Goal: Submit feedback/report problem: Submit feedback/report problem

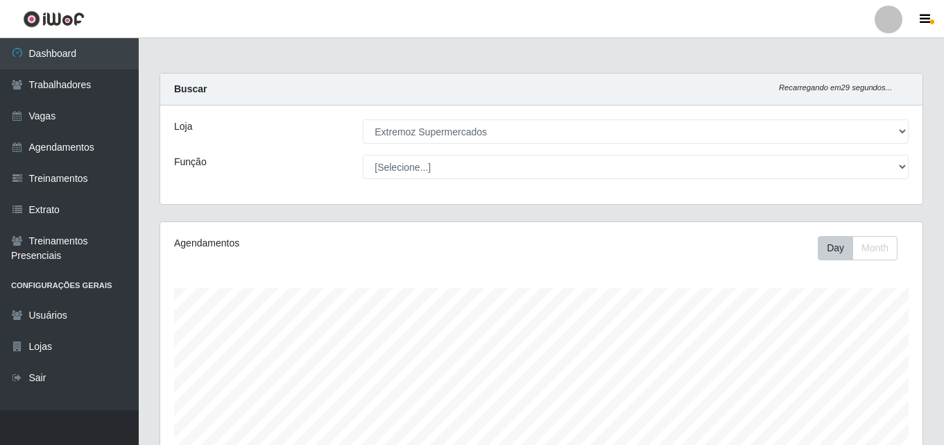
select select "519"
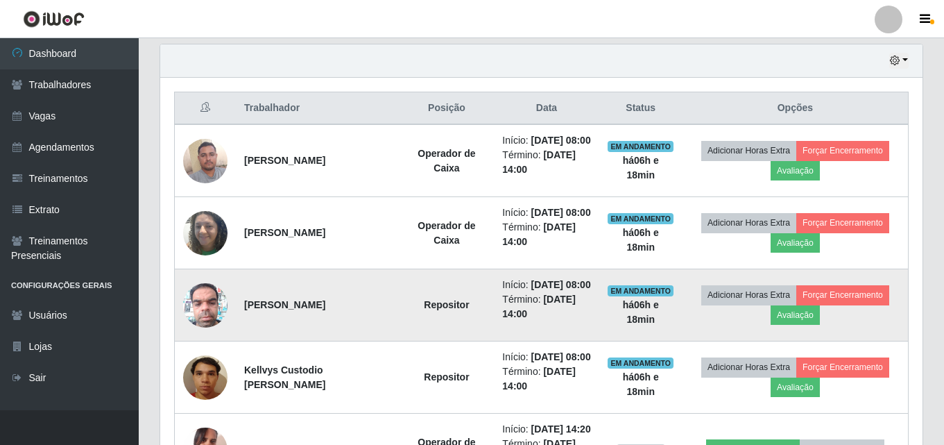
scroll to position [486, 0]
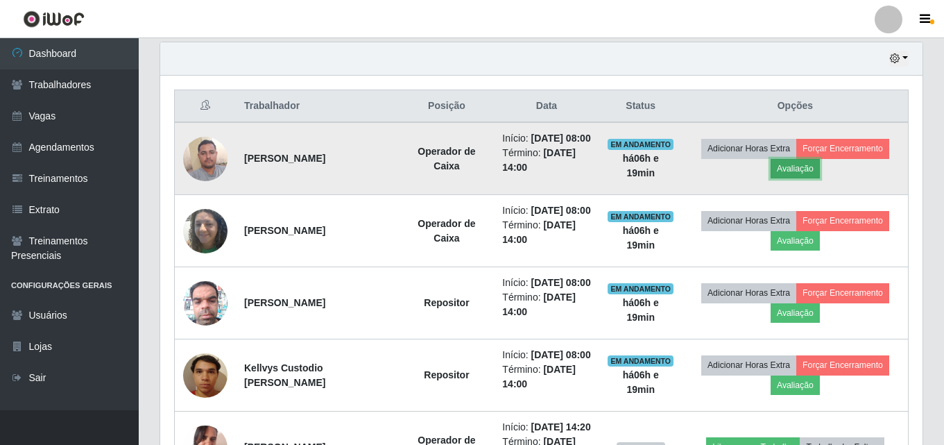
click at [801, 178] on button "Avaliação" at bounding box center [795, 168] width 49 height 19
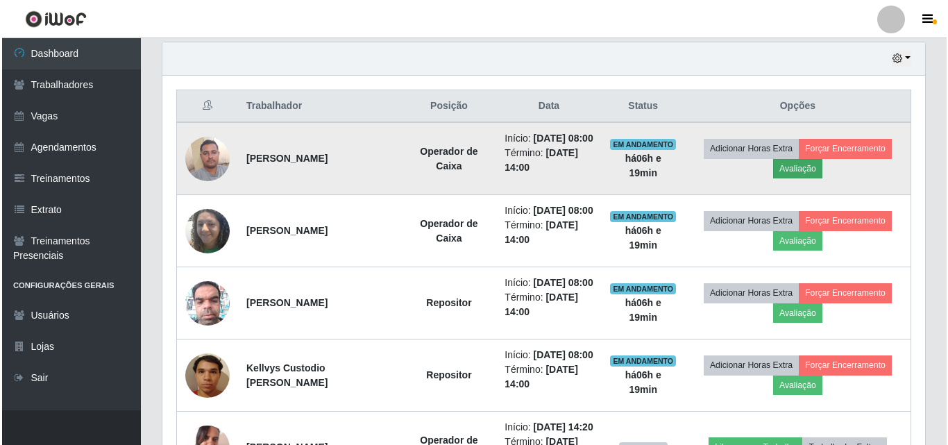
scroll to position [288, 756]
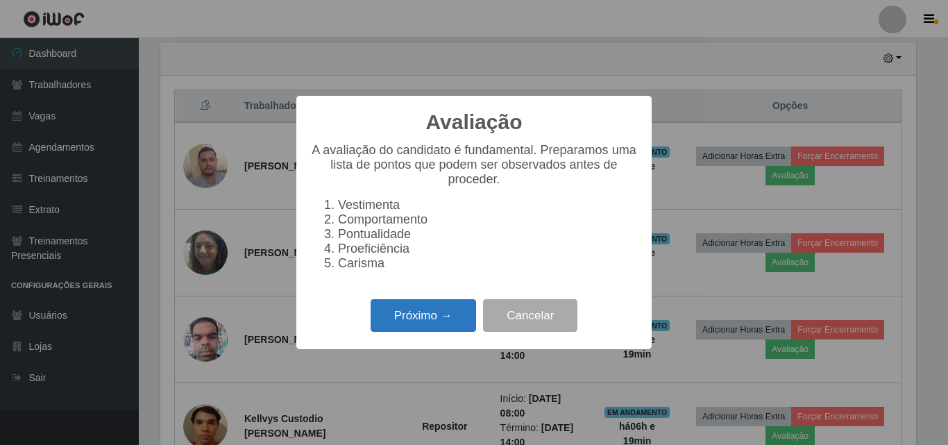
click at [414, 326] on button "Próximo →" at bounding box center [422, 315] width 105 height 33
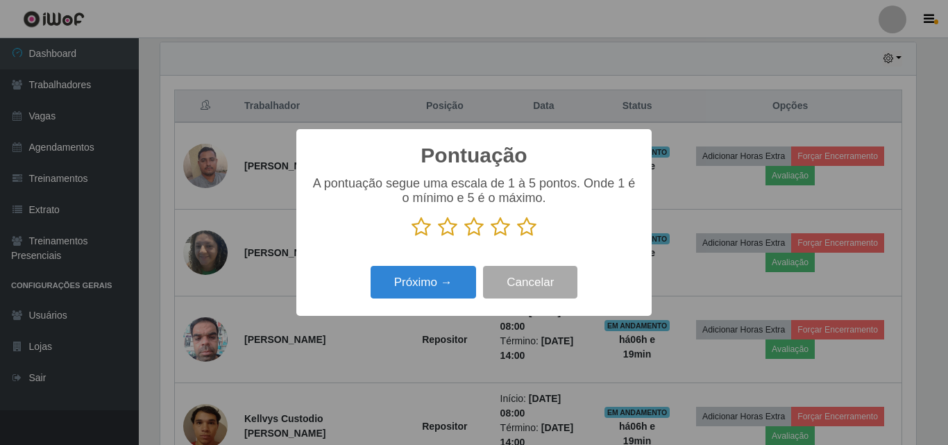
scroll to position [693493, 693026]
click at [453, 232] on icon at bounding box center [447, 226] width 19 height 21
click at [438, 237] on input "radio" at bounding box center [438, 237] width 0 height 0
click at [419, 290] on button "Próximo →" at bounding box center [422, 282] width 105 height 33
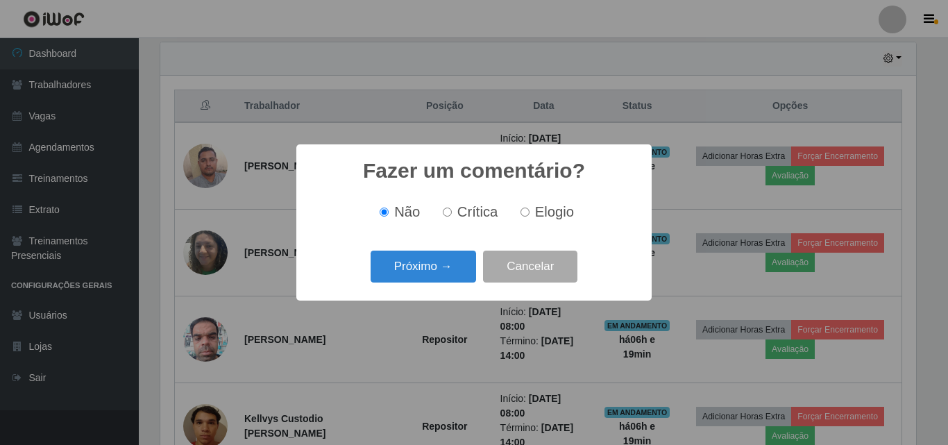
click at [469, 212] on span "Crítica" at bounding box center [477, 211] width 41 height 15
click at [452, 212] on input "Crítica" at bounding box center [447, 211] width 9 height 9
radio input "true"
click at [419, 268] on button "Próximo →" at bounding box center [422, 266] width 105 height 33
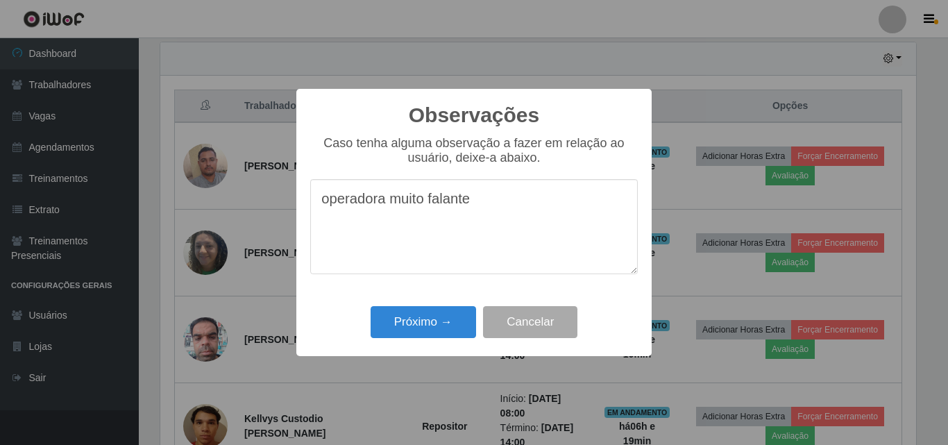
click at [384, 205] on textarea "operadora muito falante" at bounding box center [473, 226] width 327 height 95
click at [327, 203] on textarea "operador muito falante" at bounding box center [473, 226] width 327 height 95
type textarea "Operador muito falante"
click at [428, 316] on button "Próximo →" at bounding box center [422, 322] width 105 height 33
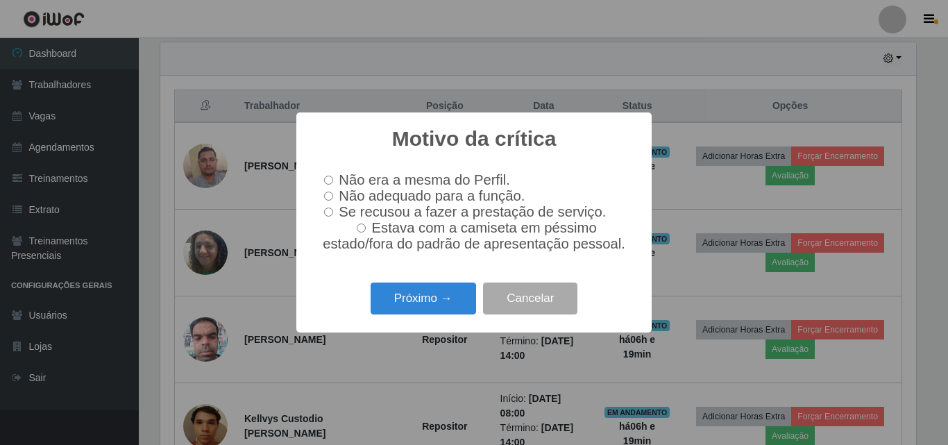
click at [336, 178] on label "Não era a mesma do Perfil." at bounding box center [413, 180] width 191 height 16
click at [333, 178] on input "Não era a mesma do Perfil." at bounding box center [328, 180] width 9 height 9
radio input "true"
click at [335, 197] on label "Não adequado para a função." at bounding box center [421, 196] width 206 height 16
click at [333, 197] on input "Não adequado para a função." at bounding box center [328, 195] width 9 height 9
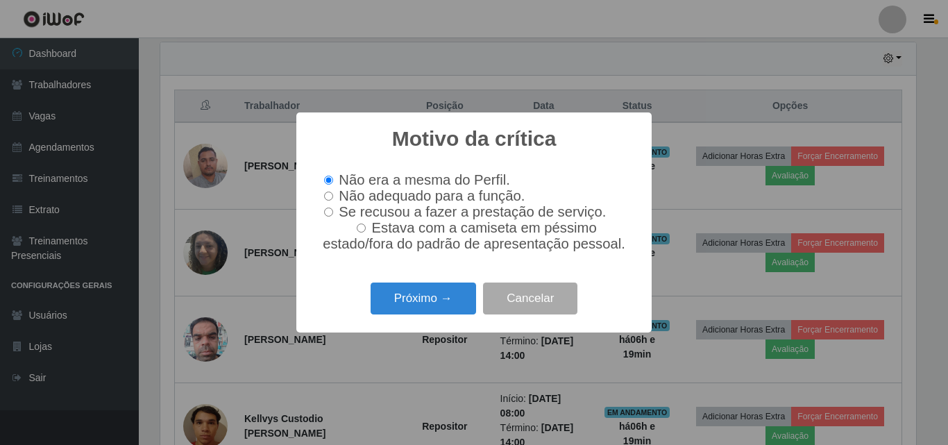
radio input "true"
click at [524, 305] on button "Cancelar" at bounding box center [530, 298] width 94 height 33
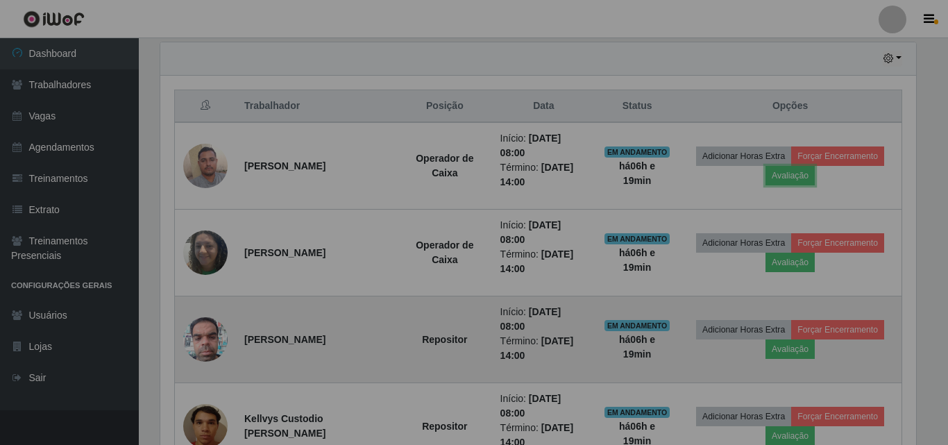
scroll to position [288, 762]
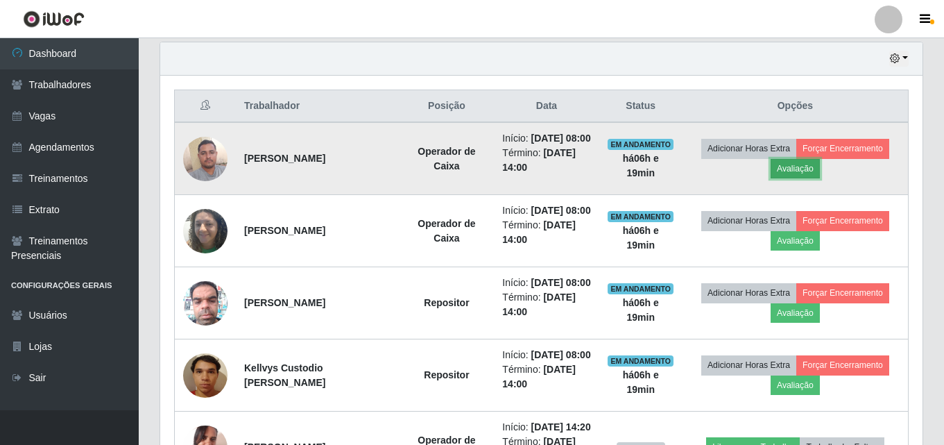
click at [813, 173] on button "Avaliação" at bounding box center [795, 168] width 49 height 19
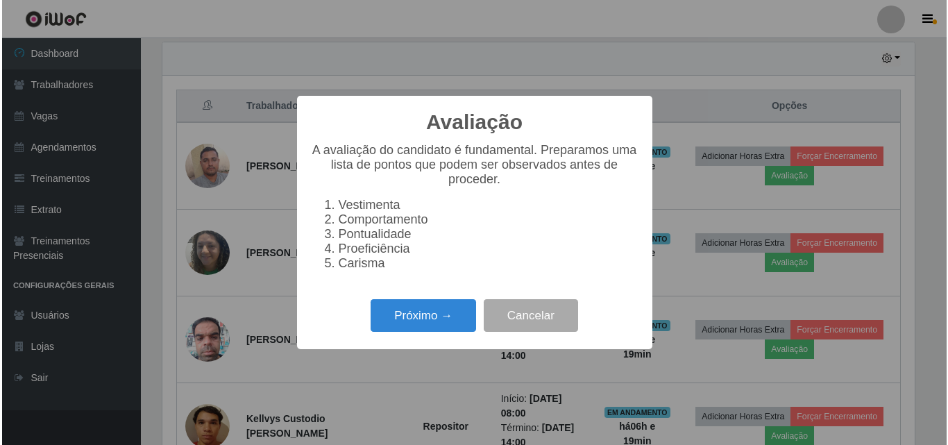
scroll to position [288, 756]
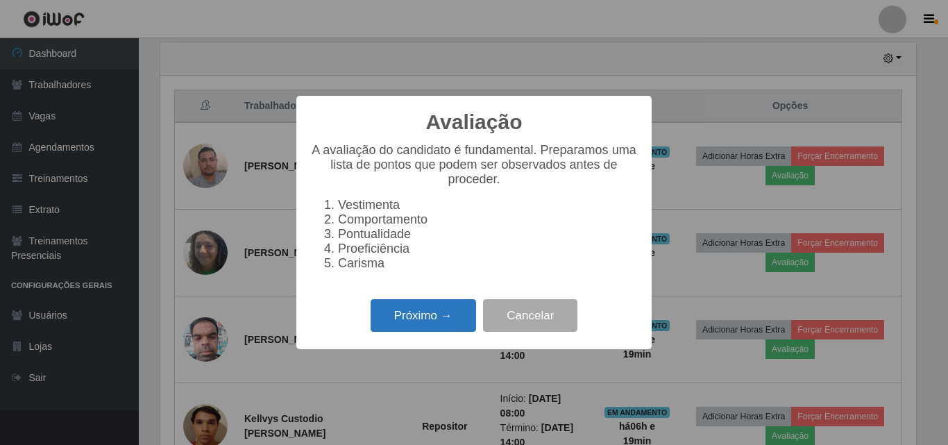
click at [419, 313] on button "Próximo →" at bounding box center [422, 315] width 105 height 33
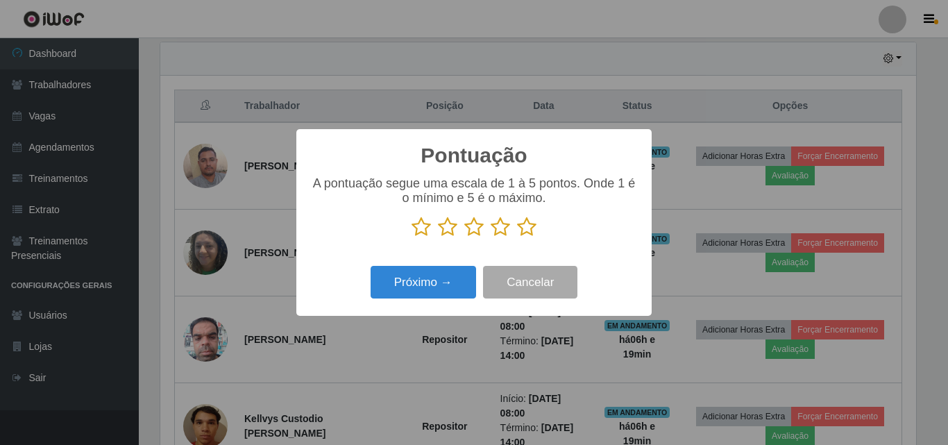
scroll to position [693493, 693026]
click at [446, 230] on icon at bounding box center [447, 226] width 19 height 21
click at [438, 237] on input "radio" at bounding box center [438, 237] width 0 height 0
click at [428, 276] on button "Próximo →" at bounding box center [422, 282] width 105 height 33
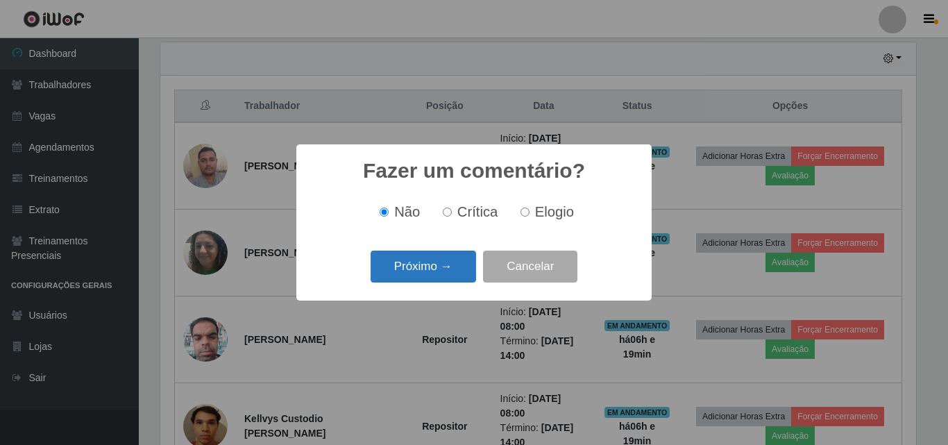
click at [430, 268] on button "Próximo →" at bounding box center [422, 266] width 105 height 33
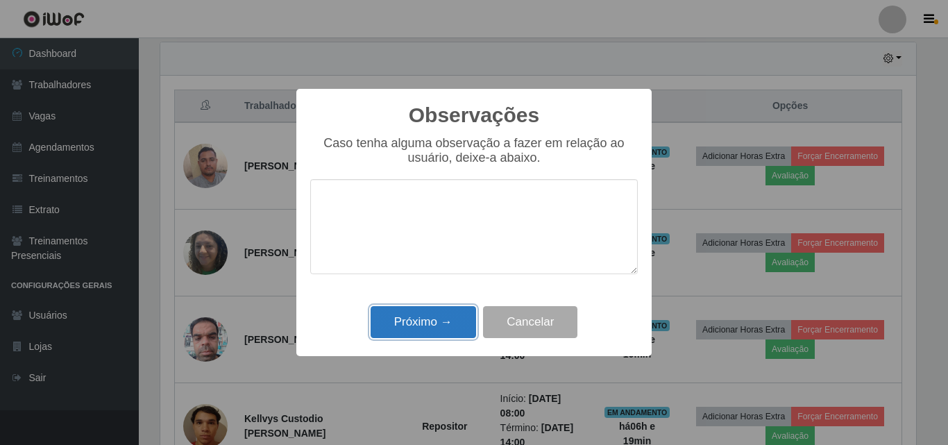
click at [409, 328] on button "Próximo →" at bounding box center [422, 322] width 105 height 33
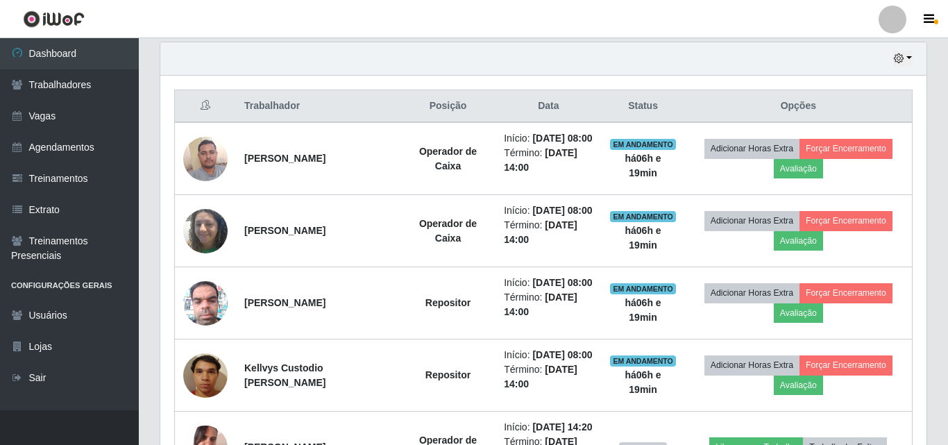
scroll to position [288, 762]
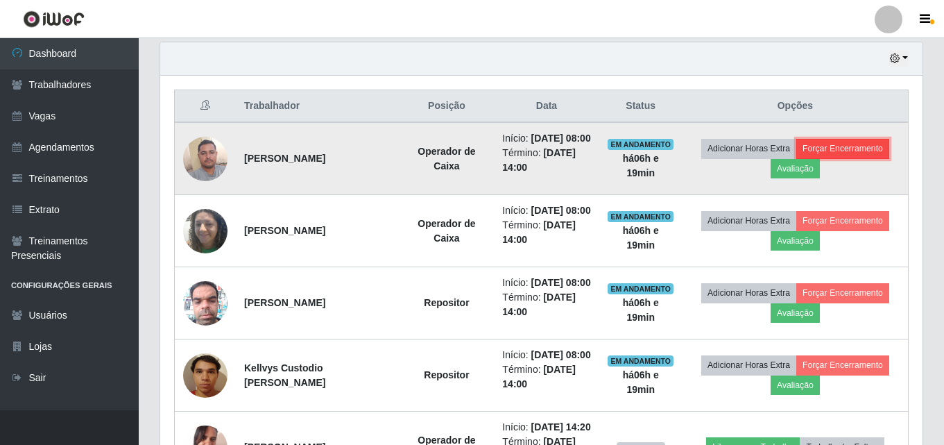
click at [860, 155] on button "Forçar Encerramento" at bounding box center [842, 148] width 93 height 19
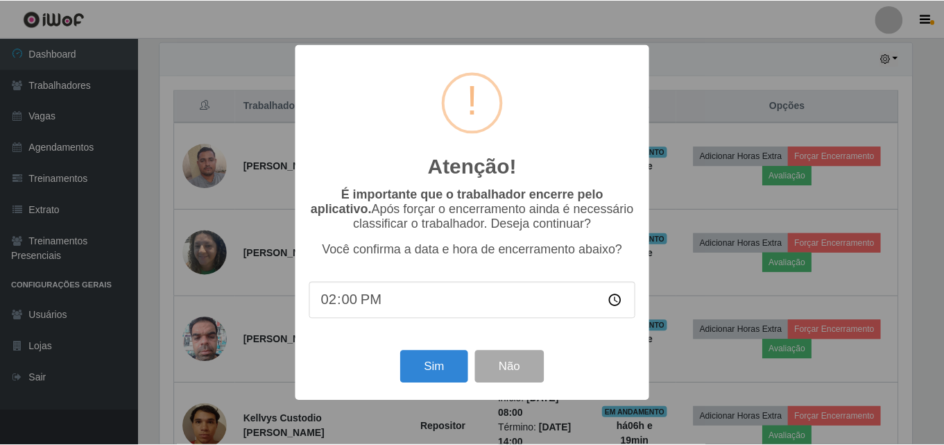
scroll to position [288, 756]
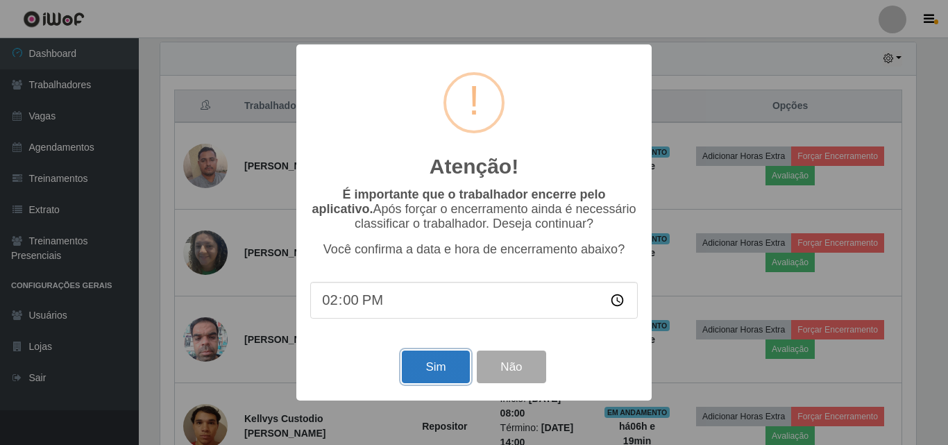
click at [429, 371] on button "Sim" at bounding box center [435, 366] width 67 height 33
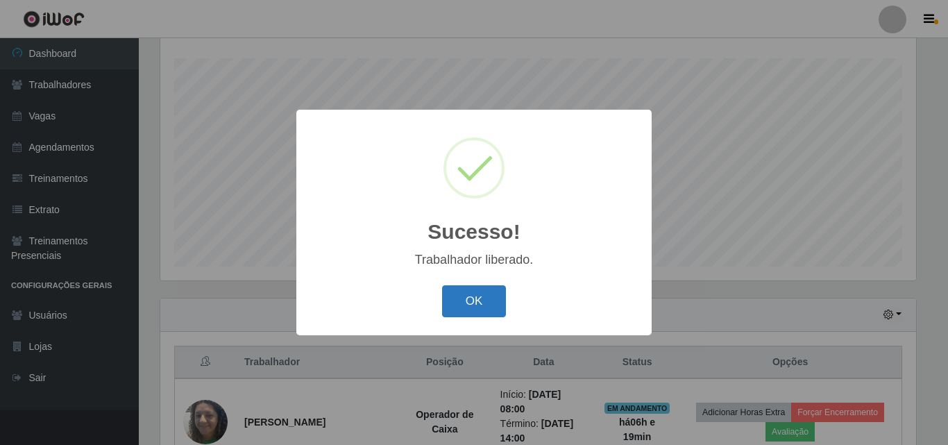
click at [478, 293] on button "OK" at bounding box center [474, 301] width 65 height 33
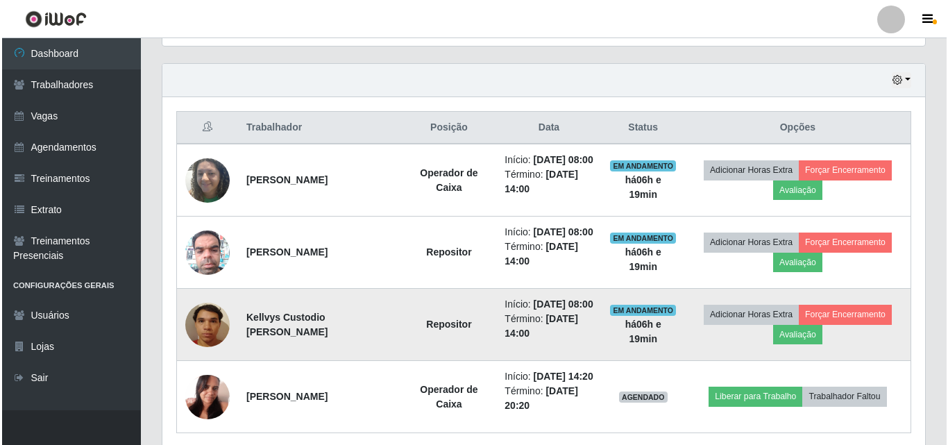
scroll to position [507, 0]
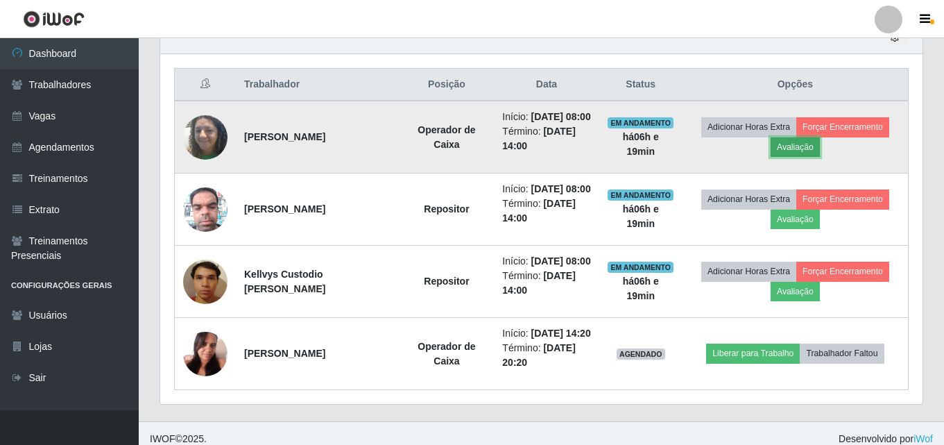
click at [794, 155] on button "Avaliação" at bounding box center [795, 146] width 49 height 19
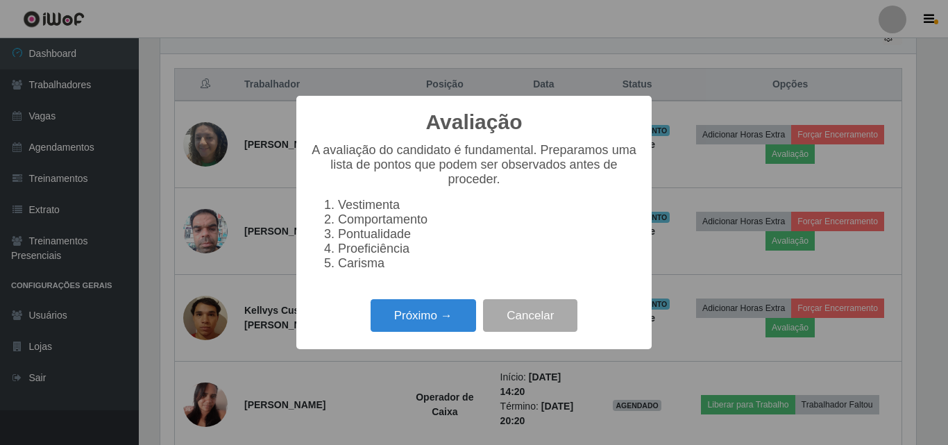
scroll to position [288, 756]
click at [425, 332] on button "Próximo →" at bounding box center [422, 315] width 105 height 33
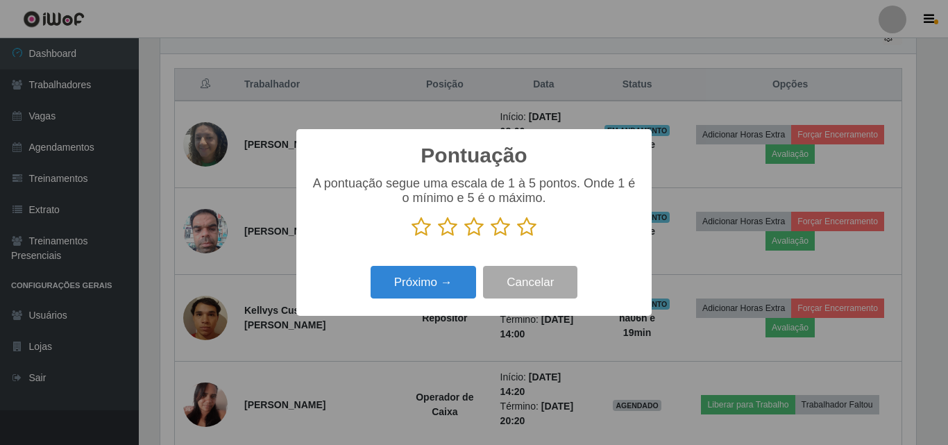
click at [495, 237] on icon at bounding box center [500, 226] width 19 height 21
click at [491, 237] on input "radio" at bounding box center [491, 237] width 0 height 0
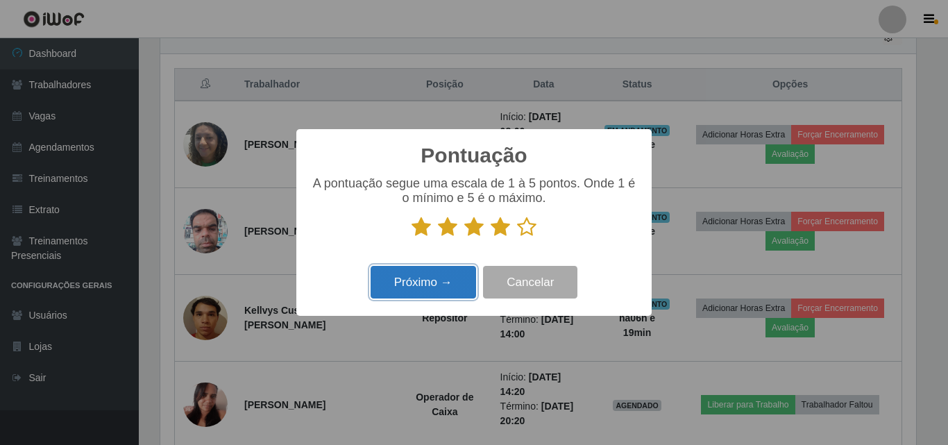
click at [446, 287] on button "Próximo →" at bounding box center [422, 282] width 105 height 33
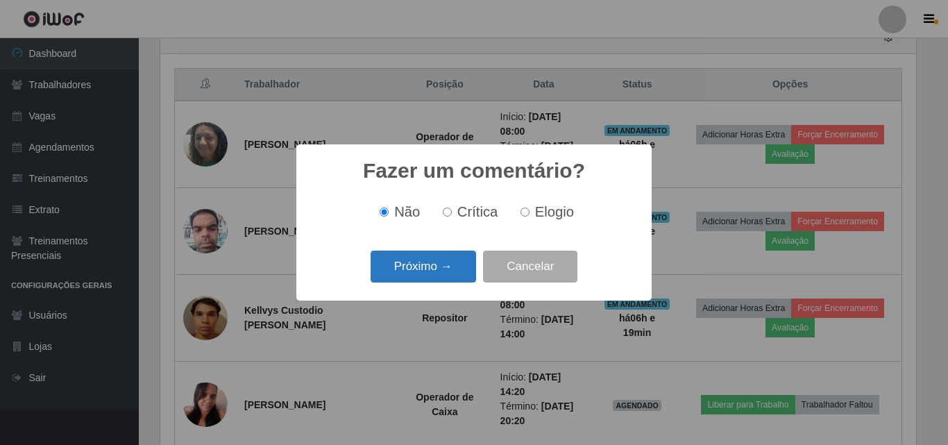
click at [423, 271] on button "Próximo →" at bounding box center [422, 266] width 105 height 33
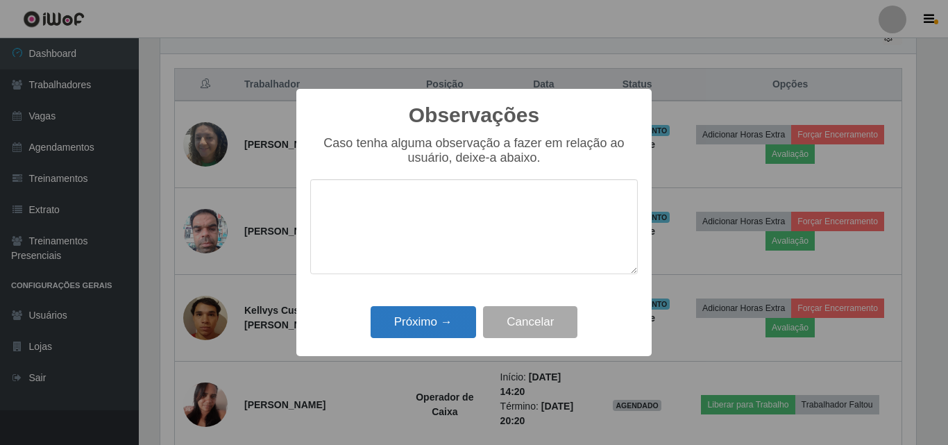
drag, startPoint x: 417, startPoint y: 294, endPoint x: 402, endPoint y: 319, distance: 28.9
click at [417, 299] on div "Observações × Caso tenha alguma observação a fazer em relação ao usuário, deixe…" at bounding box center [473, 222] width 355 height 267
click at [402, 323] on button "Próximo →" at bounding box center [422, 322] width 105 height 33
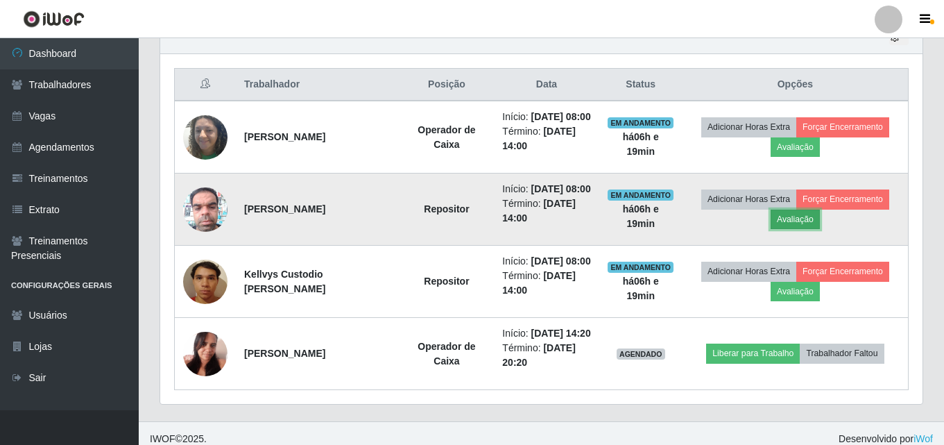
click at [787, 229] on button "Avaliação" at bounding box center [795, 219] width 49 height 19
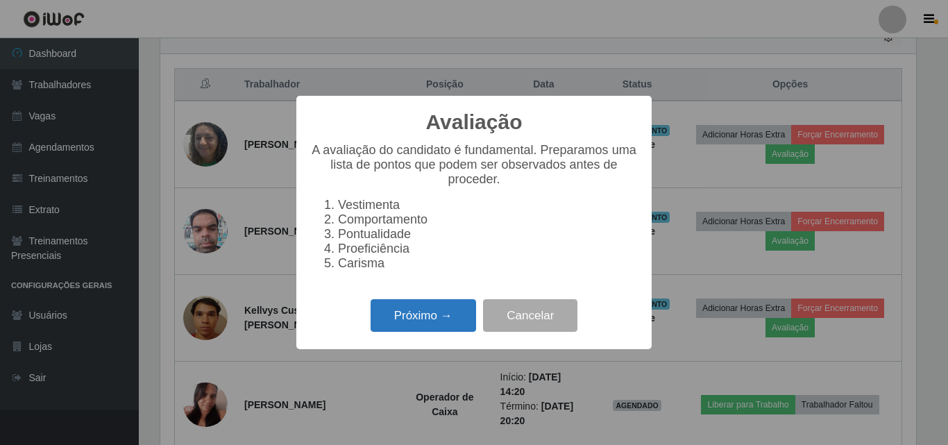
click at [438, 331] on button "Próximo →" at bounding box center [422, 315] width 105 height 33
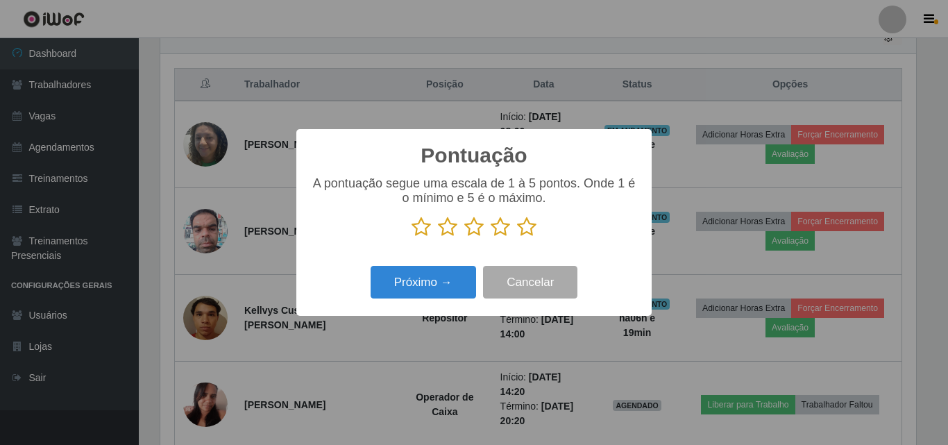
click at [472, 228] on icon at bounding box center [473, 226] width 19 height 21
click at [464, 237] on input "radio" at bounding box center [464, 237] width 0 height 0
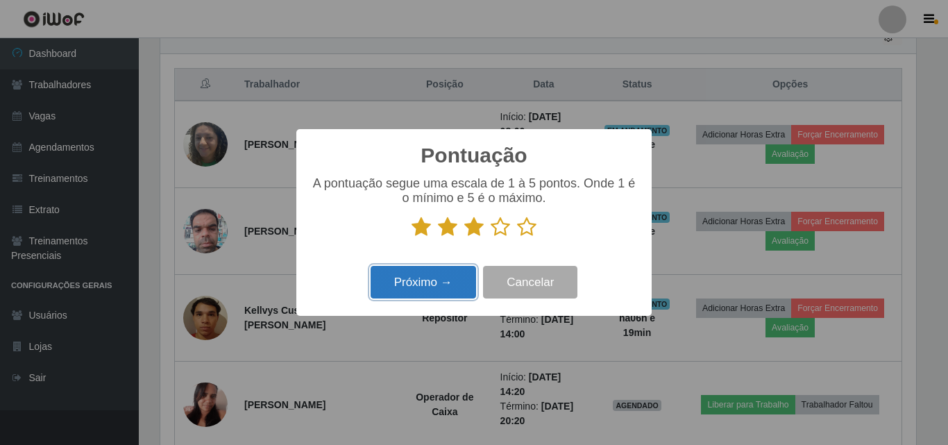
click at [407, 285] on button "Próximo →" at bounding box center [422, 282] width 105 height 33
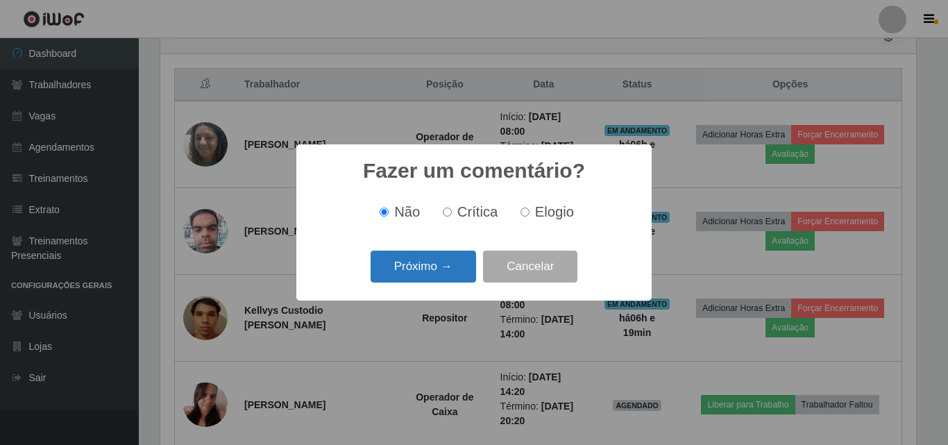
click at [411, 279] on button "Próximo →" at bounding box center [422, 266] width 105 height 33
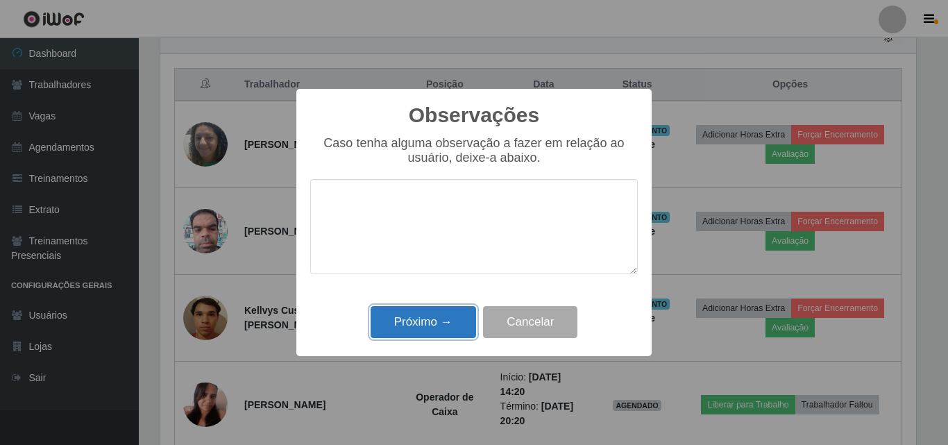
click at [393, 326] on button "Próximo →" at bounding box center [422, 322] width 105 height 33
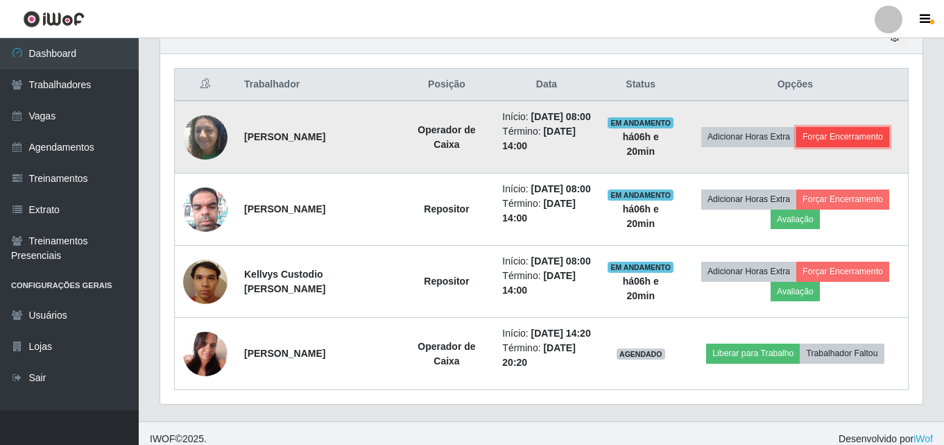
click at [843, 146] on button "Forçar Encerramento" at bounding box center [842, 136] width 93 height 19
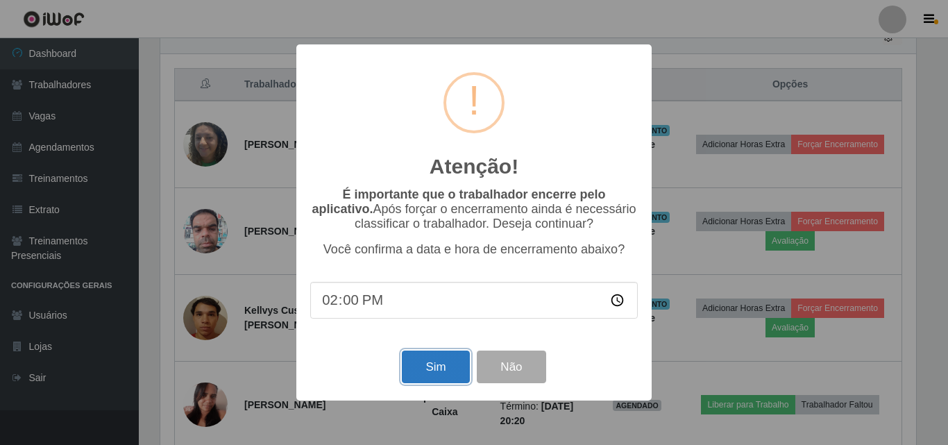
click at [441, 380] on button "Sim" at bounding box center [435, 366] width 67 height 33
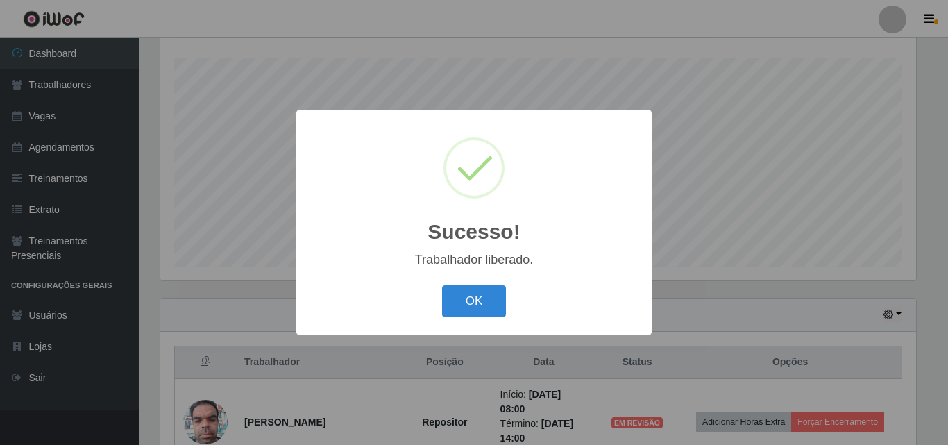
click at [511, 314] on div "OK Cancel" at bounding box center [473, 301] width 327 height 40
click at [483, 308] on button "OK" at bounding box center [474, 301] width 65 height 33
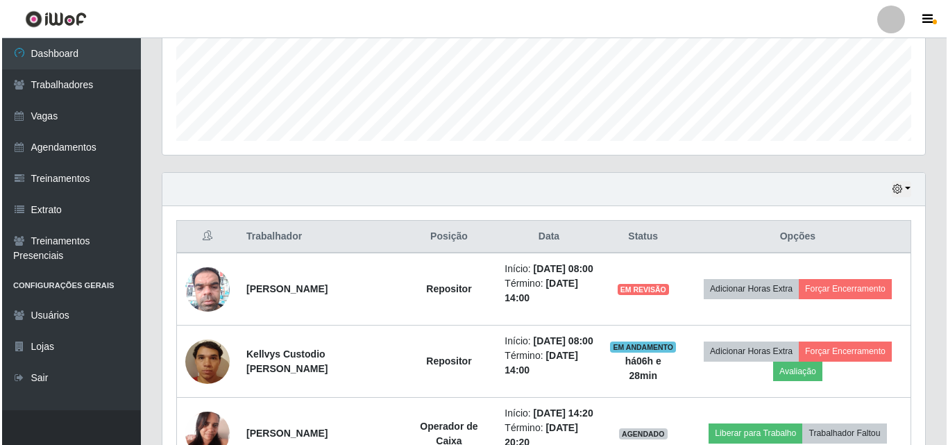
scroll to position [490, 0]
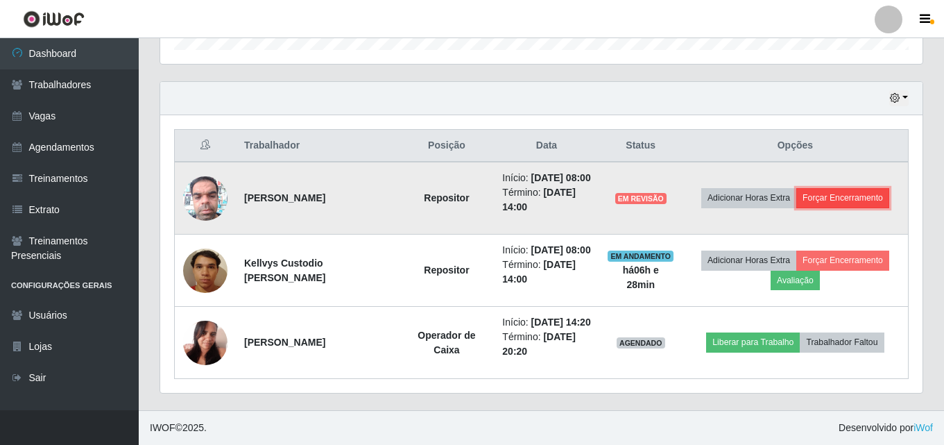
click at [831, 188] on button "Forçar Encerramento" at bounding box center [842, 197] width 93 height 19
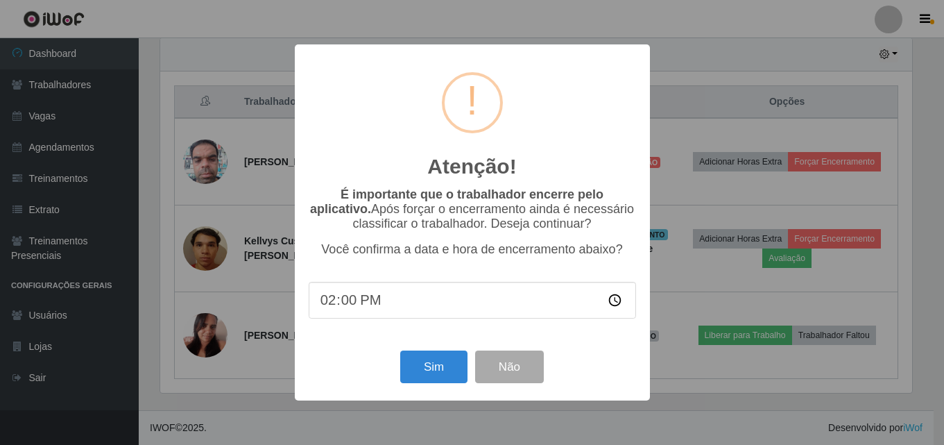
scroll to position [288, 756]
click at [436, 375] on button "Sim" at bounding box center [435, 366] width 67 height 33
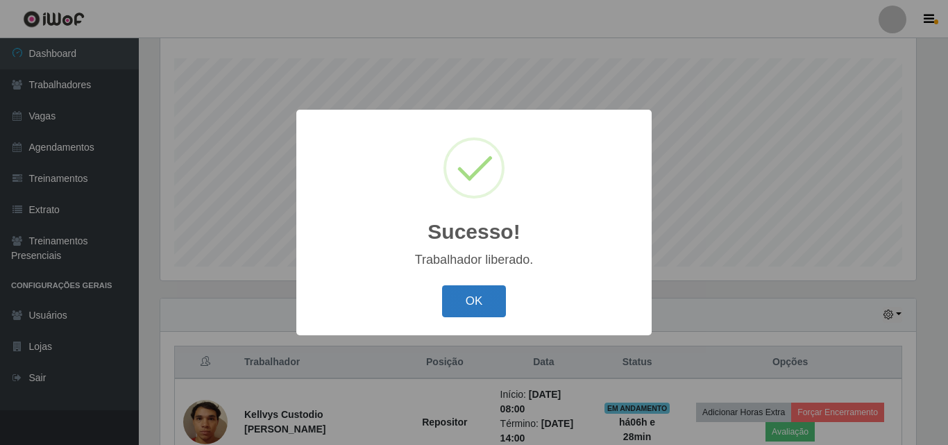
click at [480, 303] on button "OK" at bounding box center [474, 301] width 65 height 33
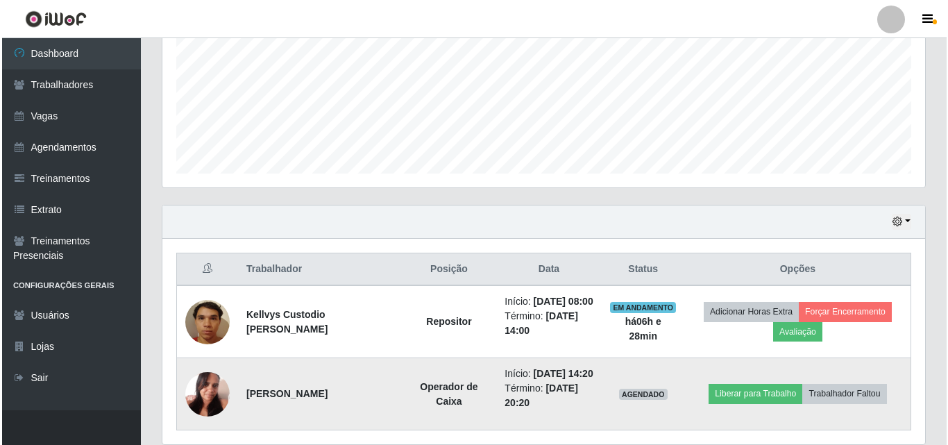
scroll to position [403, 0]
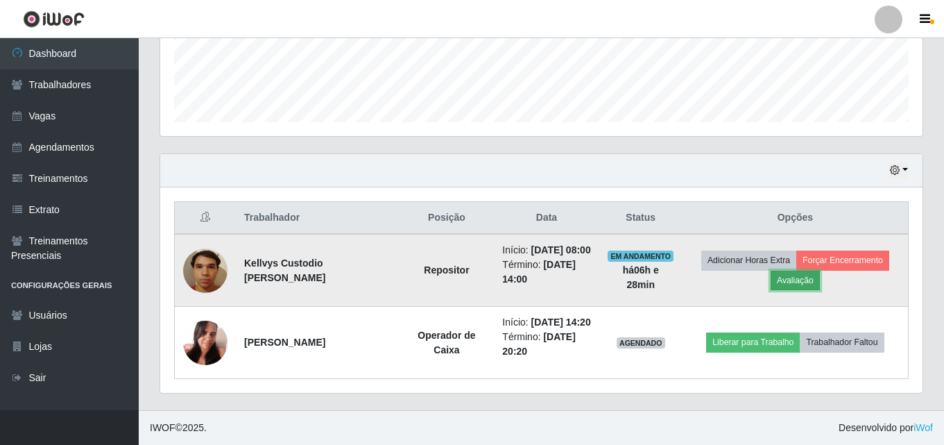
click at [788, 271] on button "Avaliação" at bounding box center [795, 280] width 49 height 19
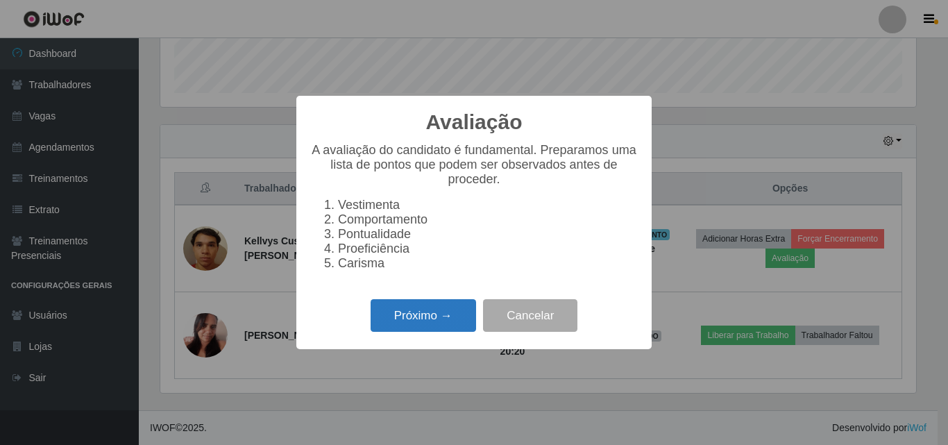
click at [429, 332] on button "Próximo →" at bounding box center [422, 315] width 105 height 33
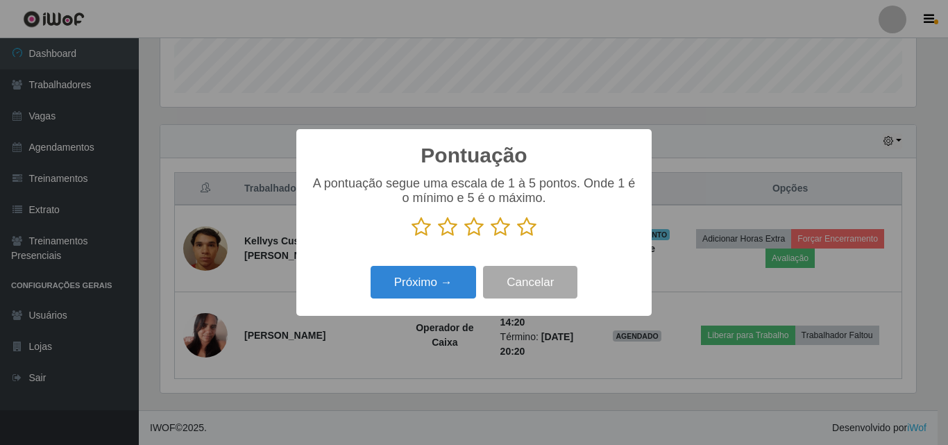
scroll to position [374, 0]
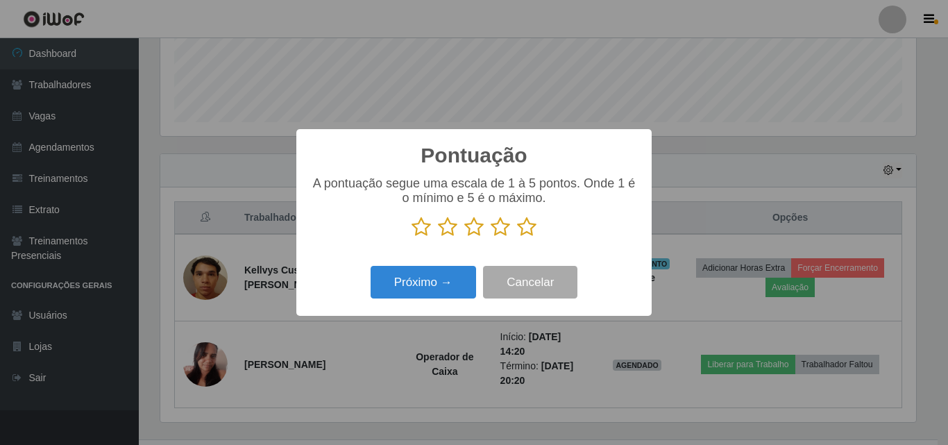
click at [471, 222] on icon at bounding box center [473, 226] width 19 height 21
click at [464, 237] on input "radio" at bounding box center [464, 237] width 0 height 0
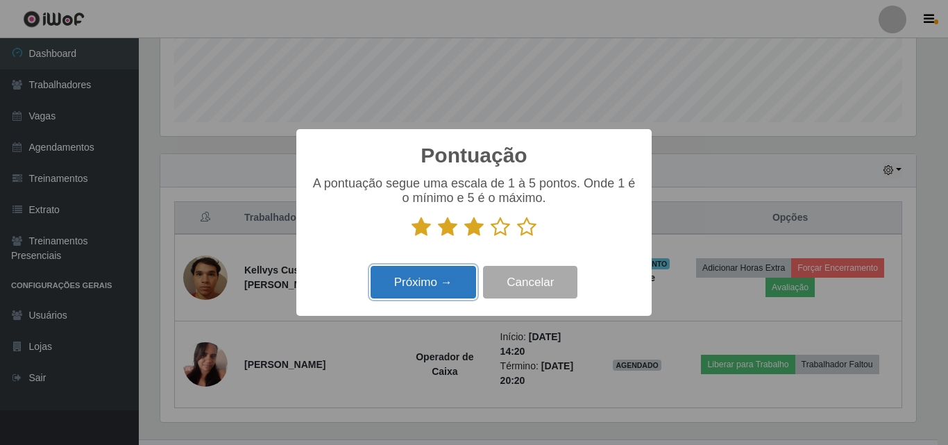
click at [441, 279] on button "Próximo →" at bounding box center [422, 282] width 105 height 33
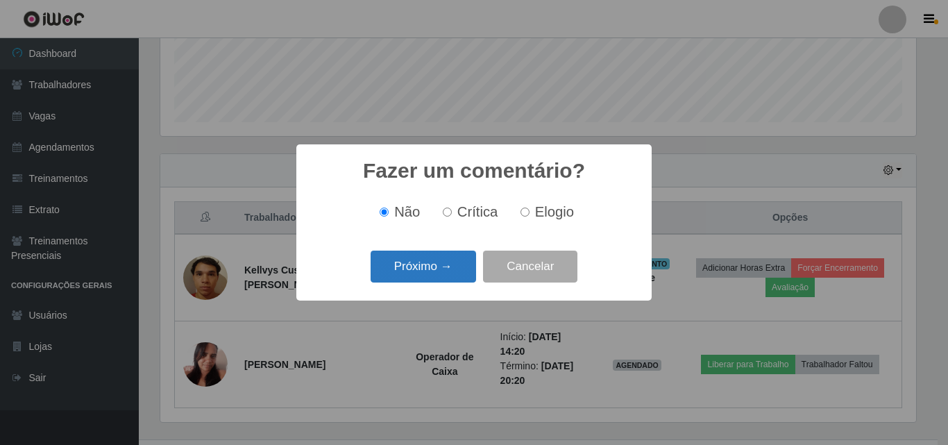
click at [417, 270] on button "Próximo →" at bounding box center [422, 266] width 105 height 33
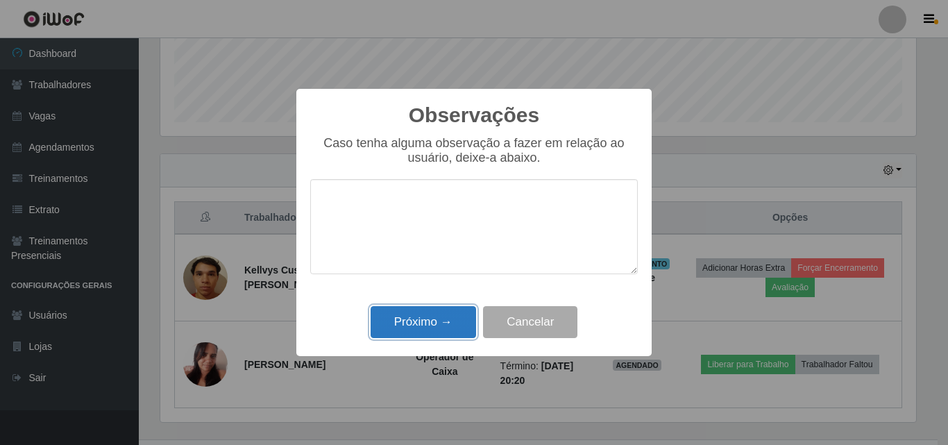
click at [398, 337] on button "Próximo →" at bounding box center [422, 322] width 105 height 33
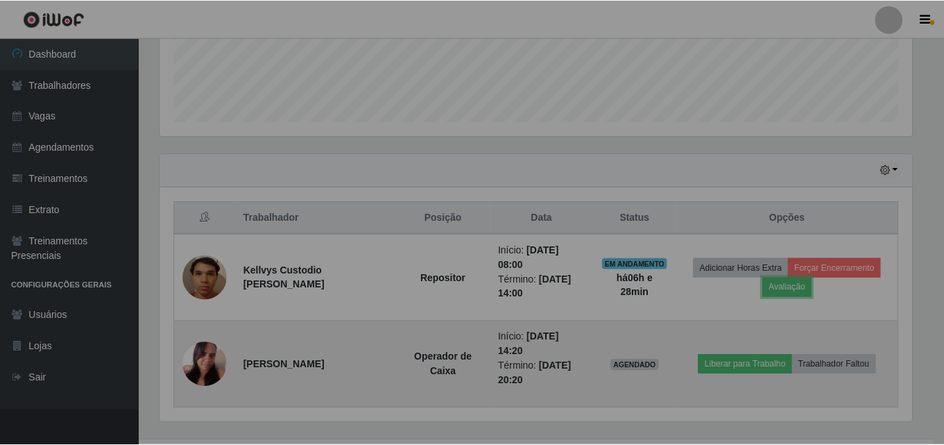
scroll to position [288, 762]
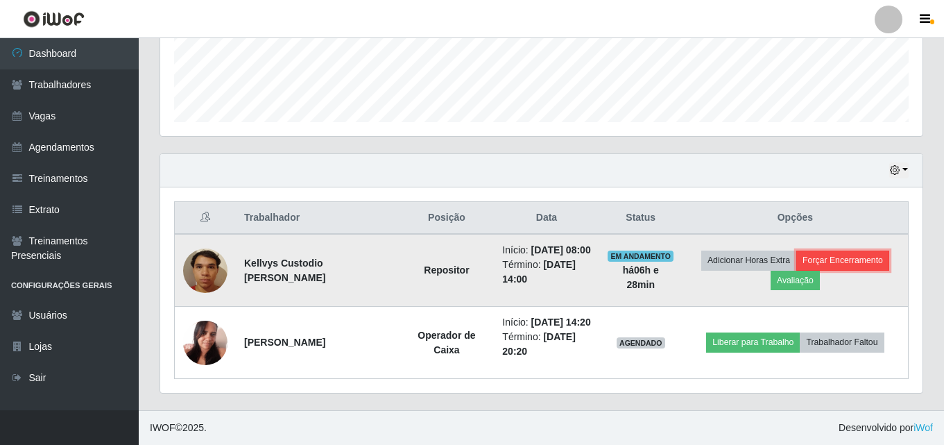
click at [828, 270] on button "Forçar Encerramento" at bounding box center [842, 259] width 93 height 19
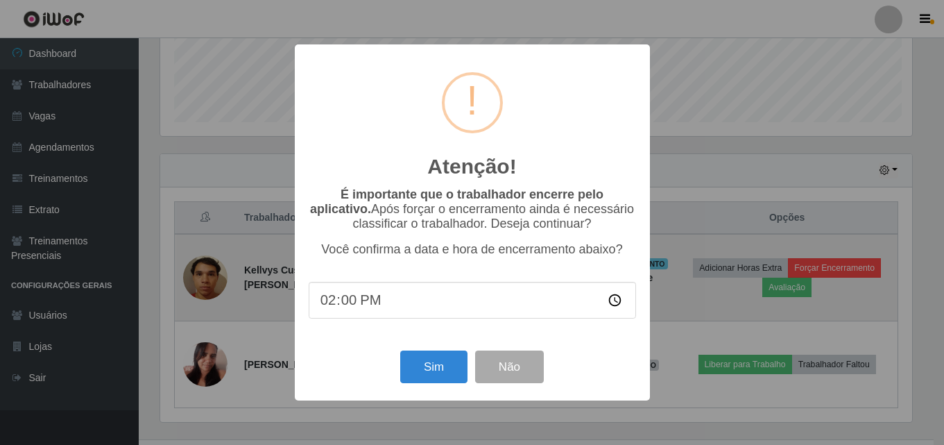
scroll to position [288, 756]
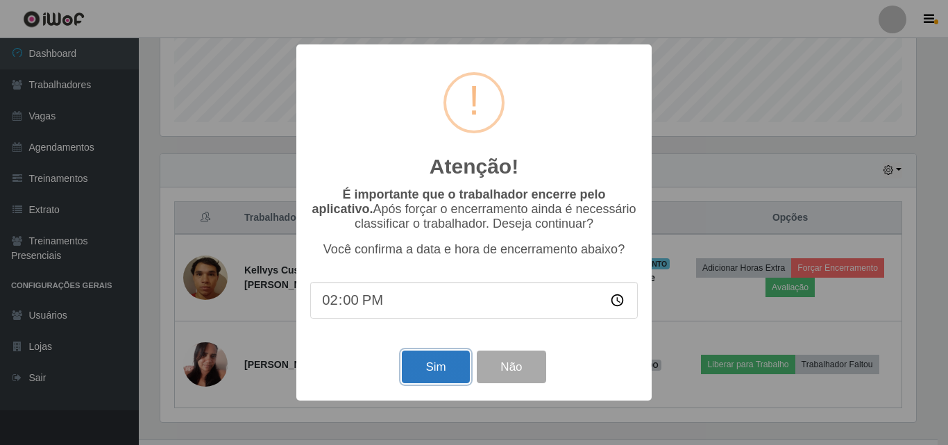
click at [432, 383] on button "Sim" at bounding box center [435, 366] width 67 height 33
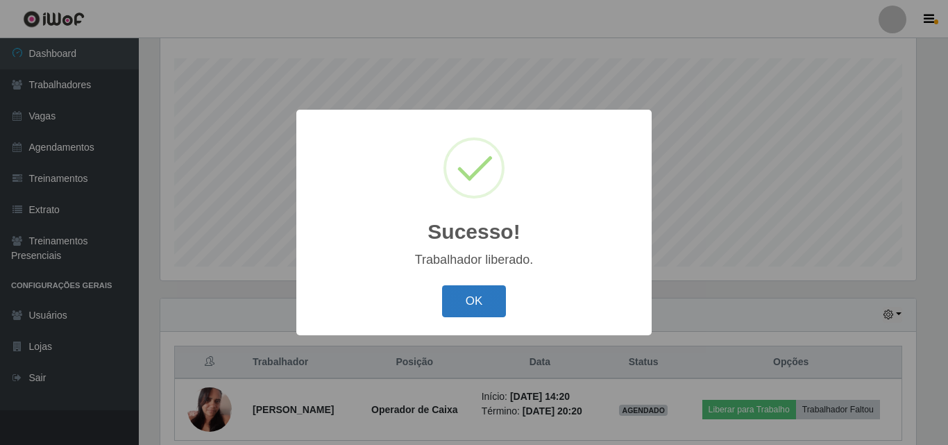
click at [479, 309] on button "OK" at bounding box center [474, 301] width 65 height 33
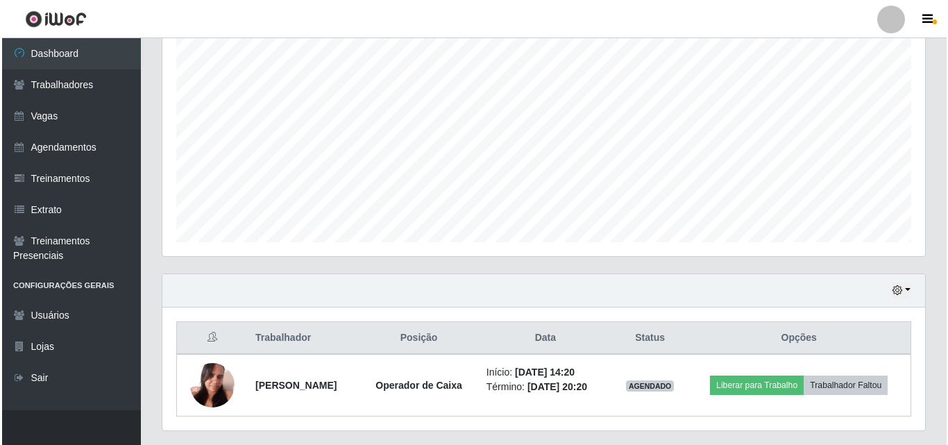
scroll to position [291, 0]
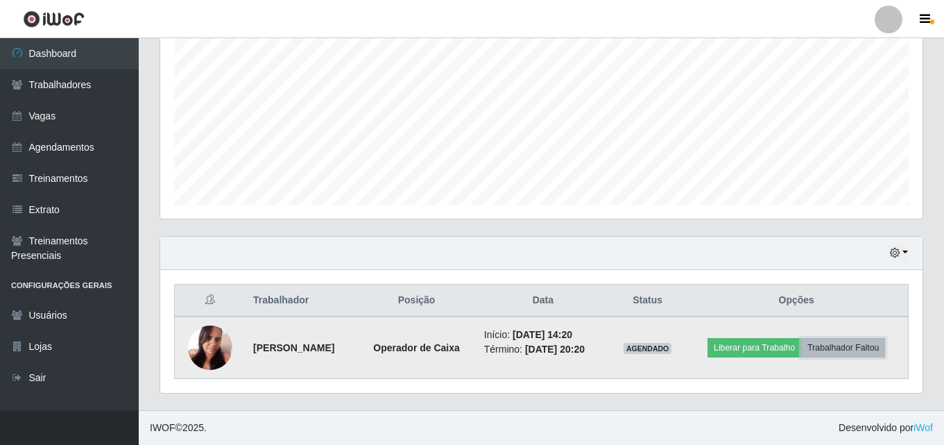
click at [848, 350] on button "Trabalhador Faltou" at bounding box center [843, 347] width 84 height 19
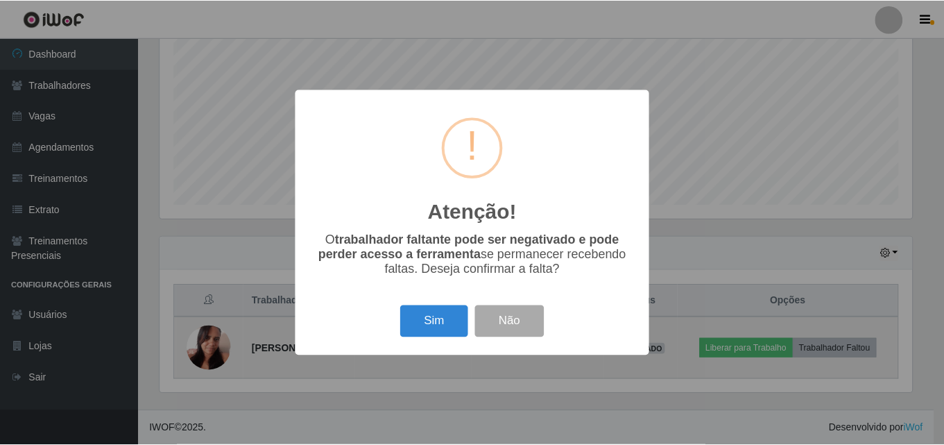
scroll to position [288, 756]
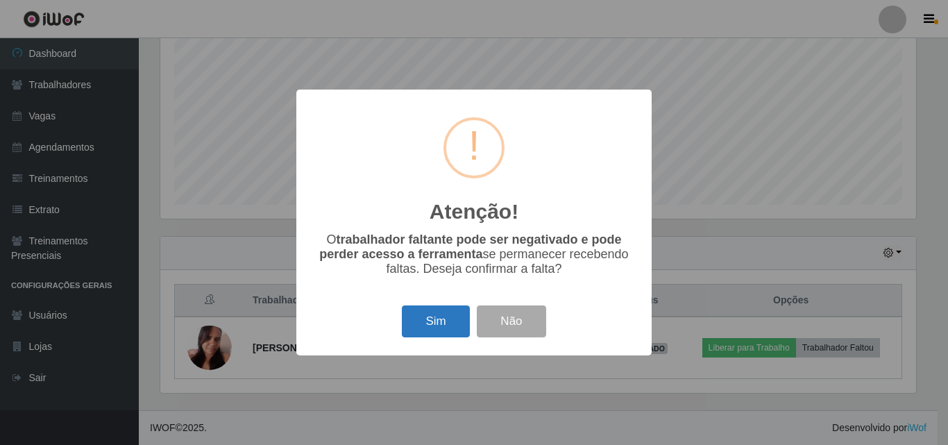
click at [416, 330] on button "Sim" at bounding box center [435, 321] width 67 height 33
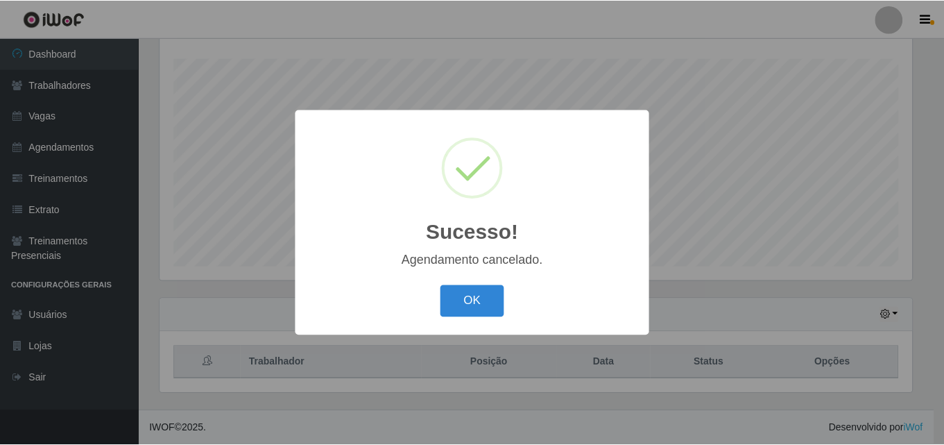
scroll to position [230, 0]
click at [485, 285] on div "OK Cancel" at bounding box center [473, 301] width 327 height 40
click at [483, 302] on button "OK" at bounding box center [474, 301] width 65 height 33
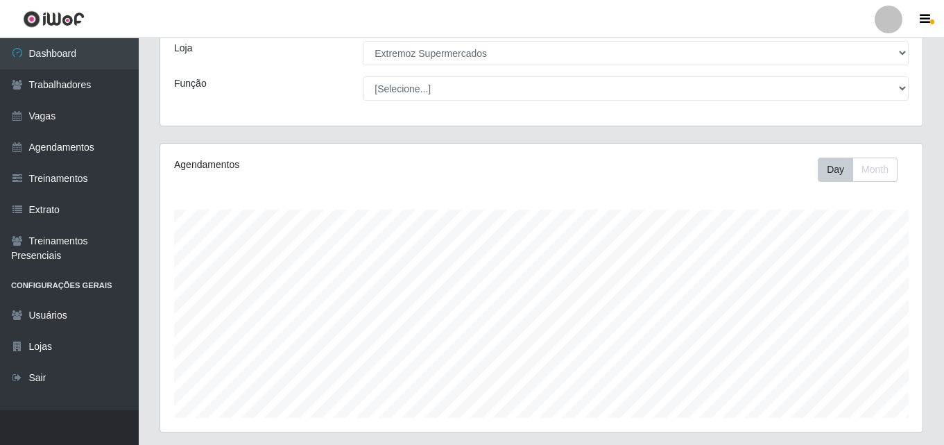
scroll to position [0, 0]
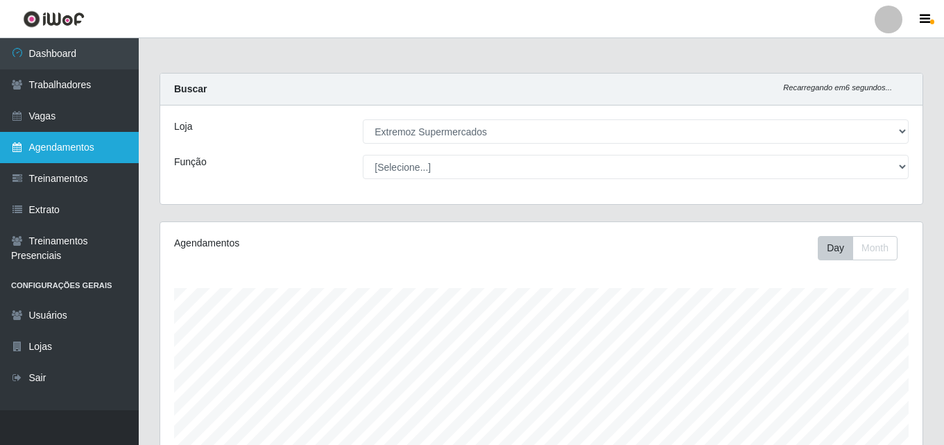
click at [52, 147] on link "Agendamentos" at bounding box center [69, 147] width 139 height 31
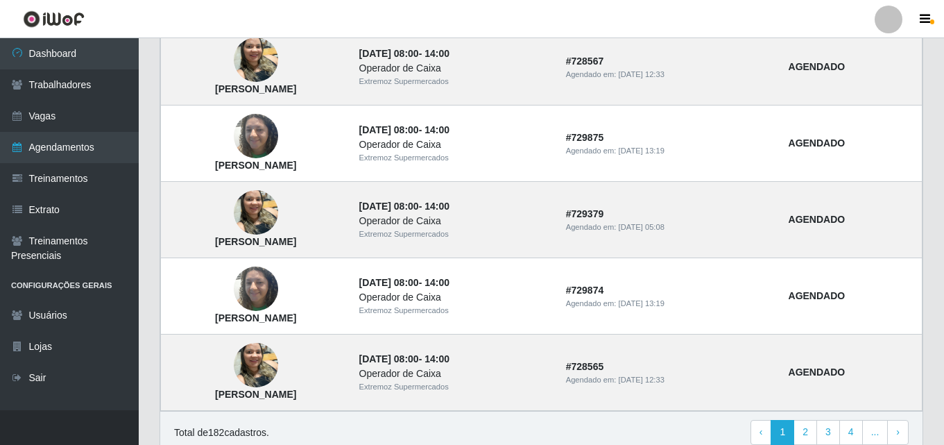
scroll to position [1004, 0]
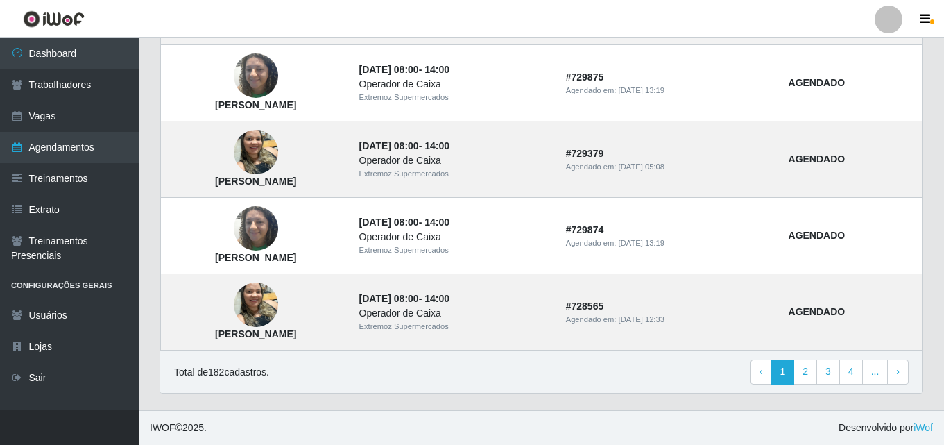
click at [0, 132] on link "Agendamentos" at bounding box center [69, 147] width 139 height 31
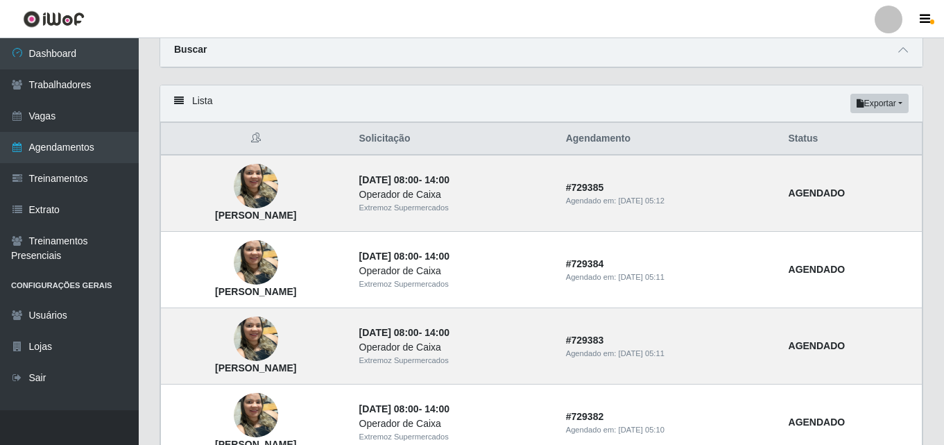
scroll to position [0, 0]
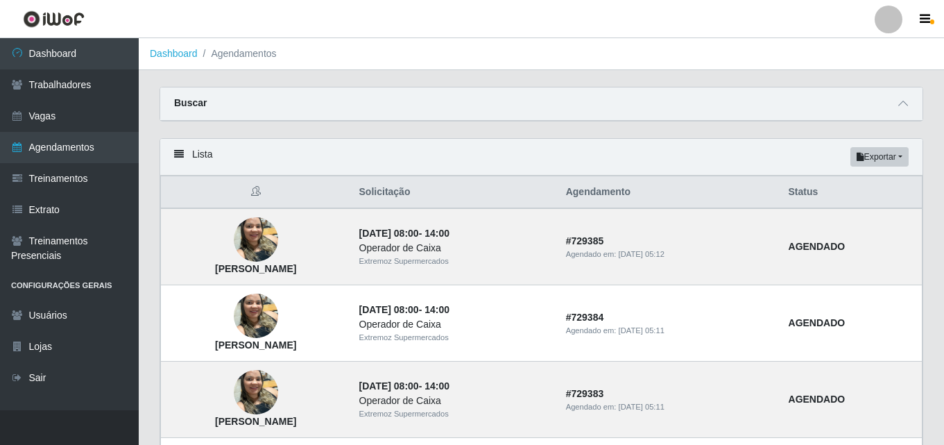
click at [411, 131] on div "Carregando... Buscar Início em [GEOGRAPHIC_DATA] em Status [Selecione...] AGEND…" at bounding box center [541, 112] width 785 height 51
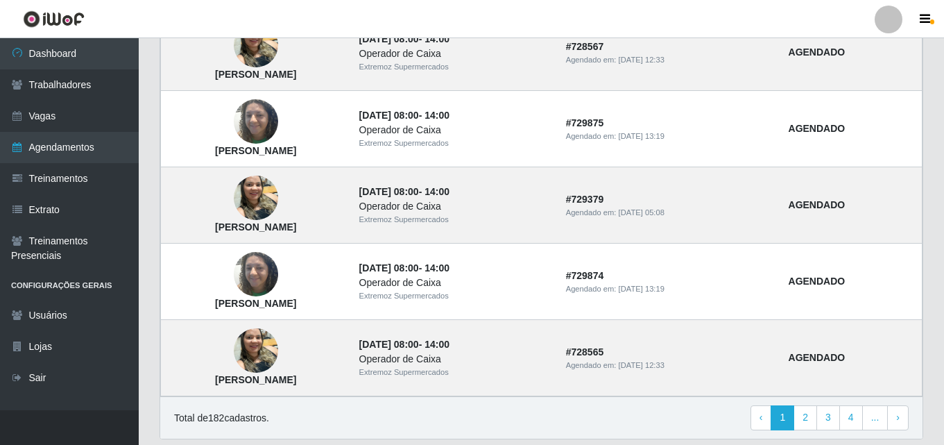
scroll to position [1004, 0]
